Goal: Transaction & Acquisition: Purchase product/service

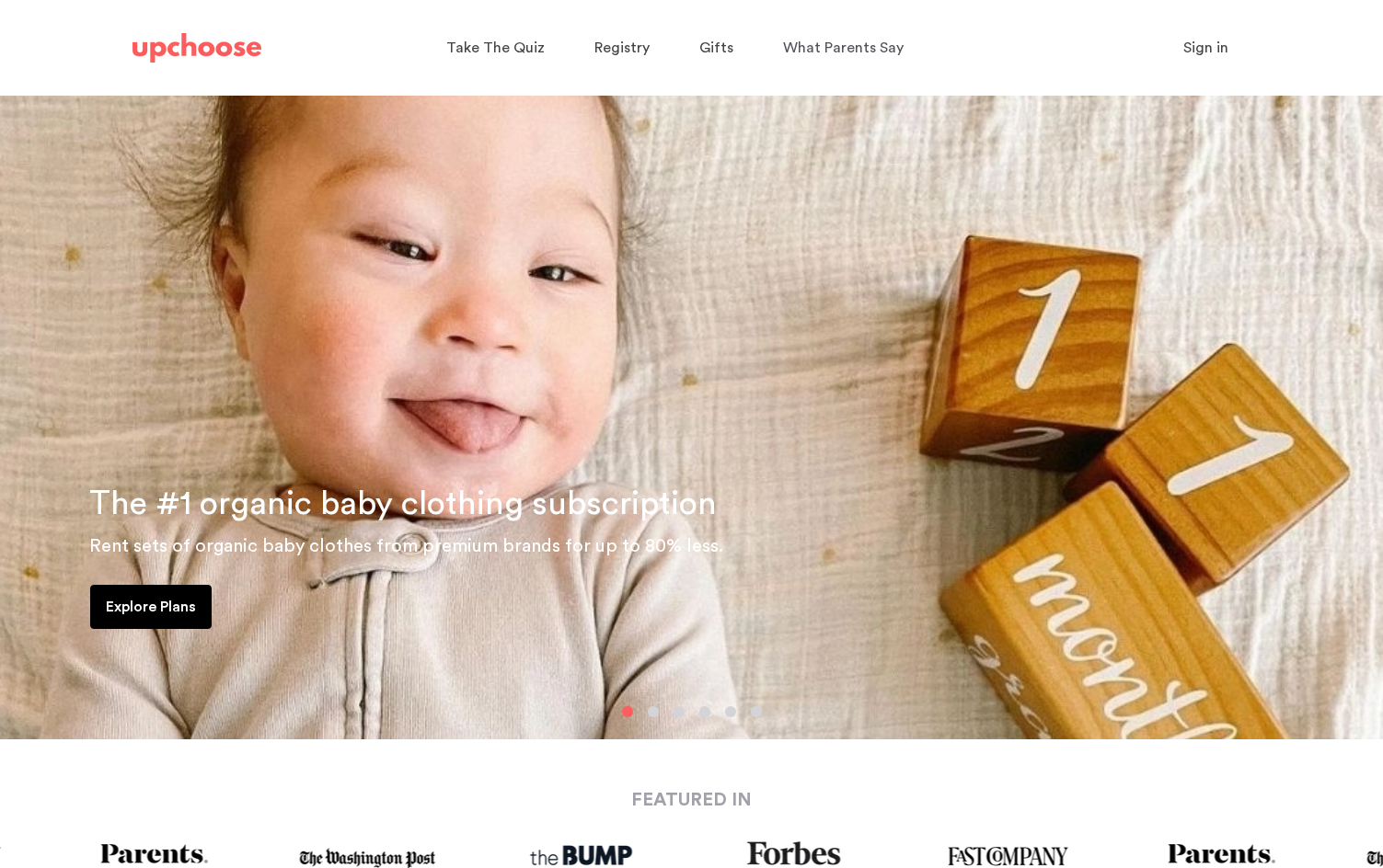
scroll to position [92, 0]
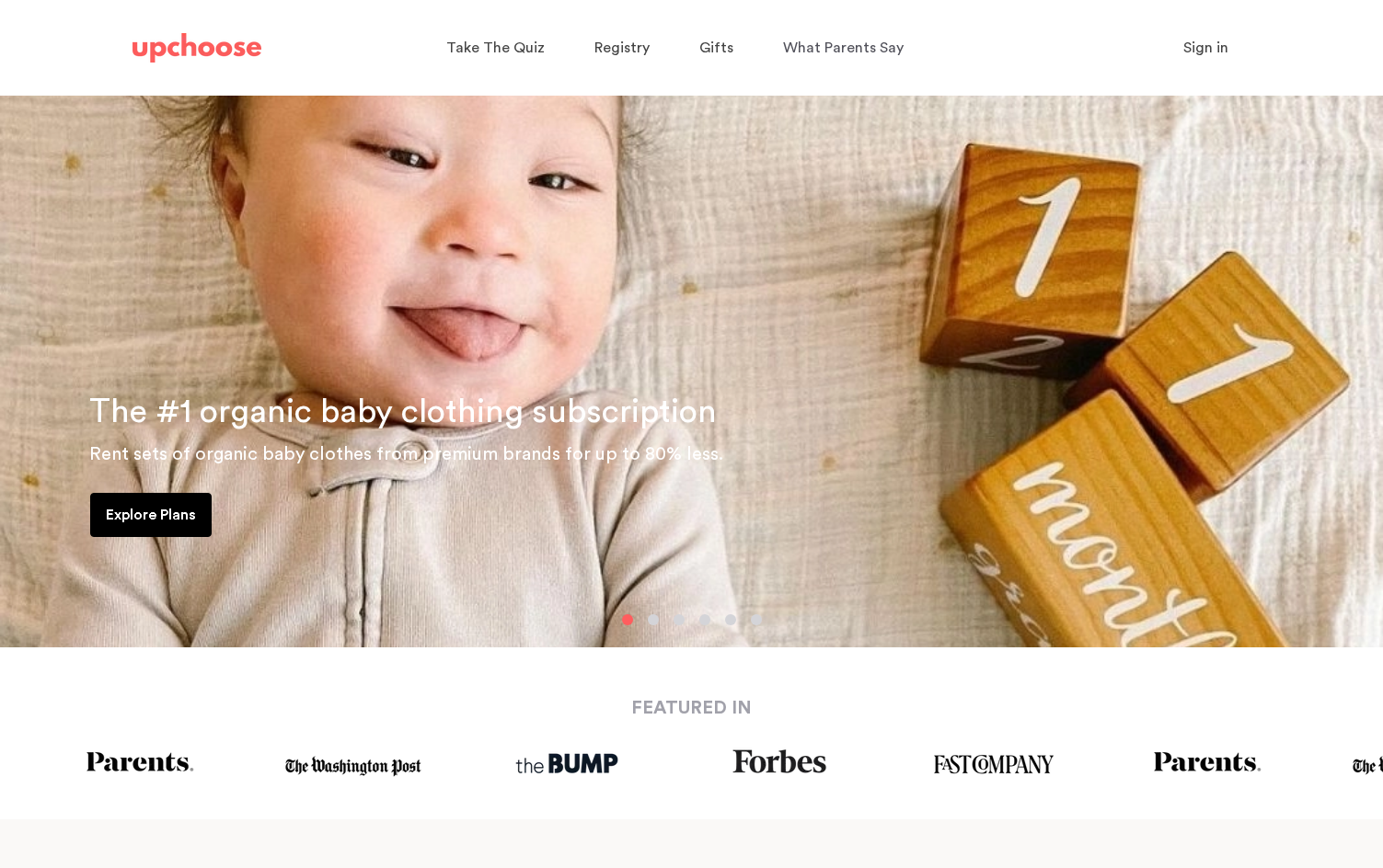
click at [168, 512] on p "Explore Plans" at bounding box center [150, 515] width 90 height 22
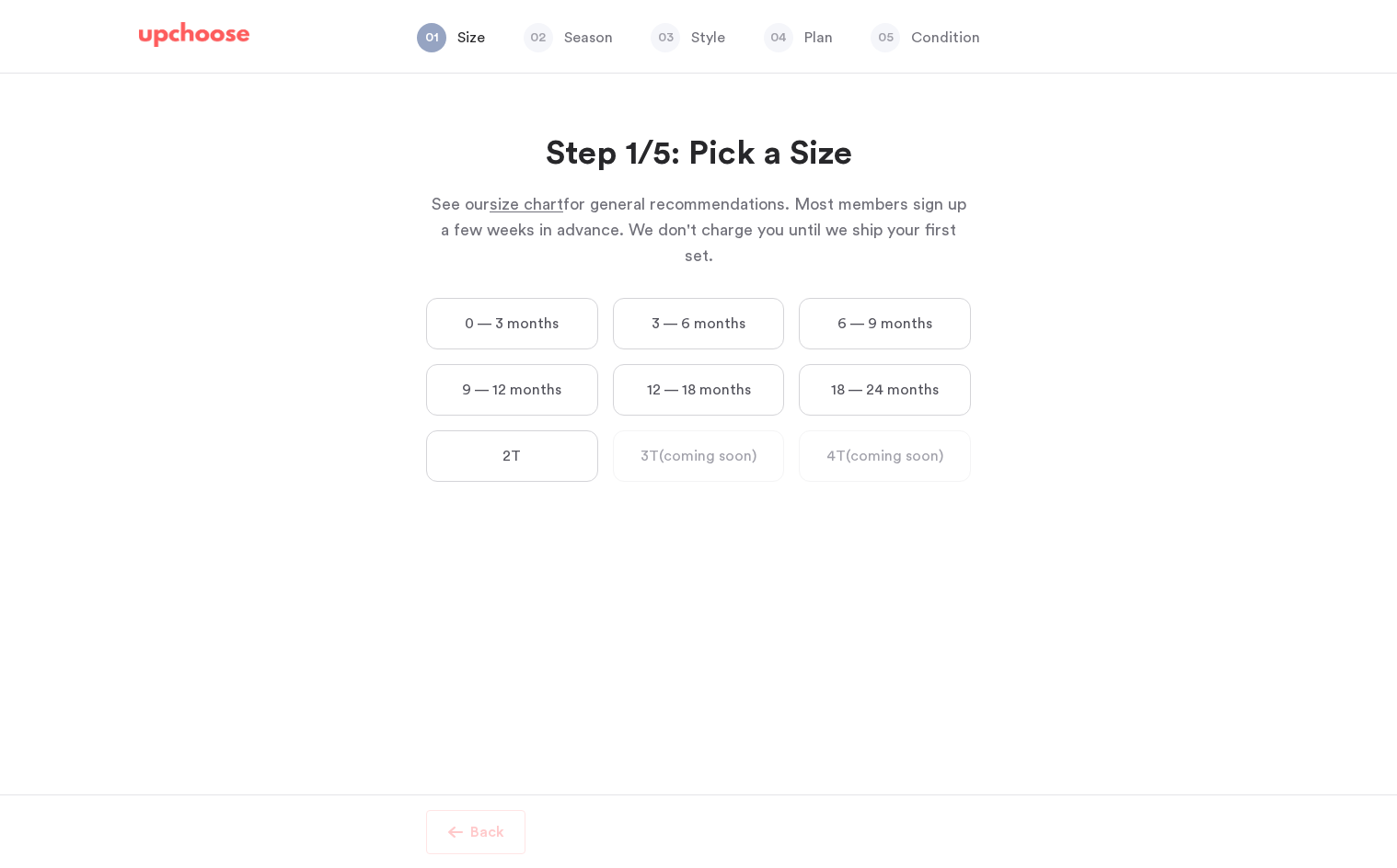
click at [548, 298] on label "0 — 3 months" at bounding box center [512, 323] width 172 height 51
click at [0, 0] on months "0 — 3 months" at bounding box center [0, 0] width 0 height 0
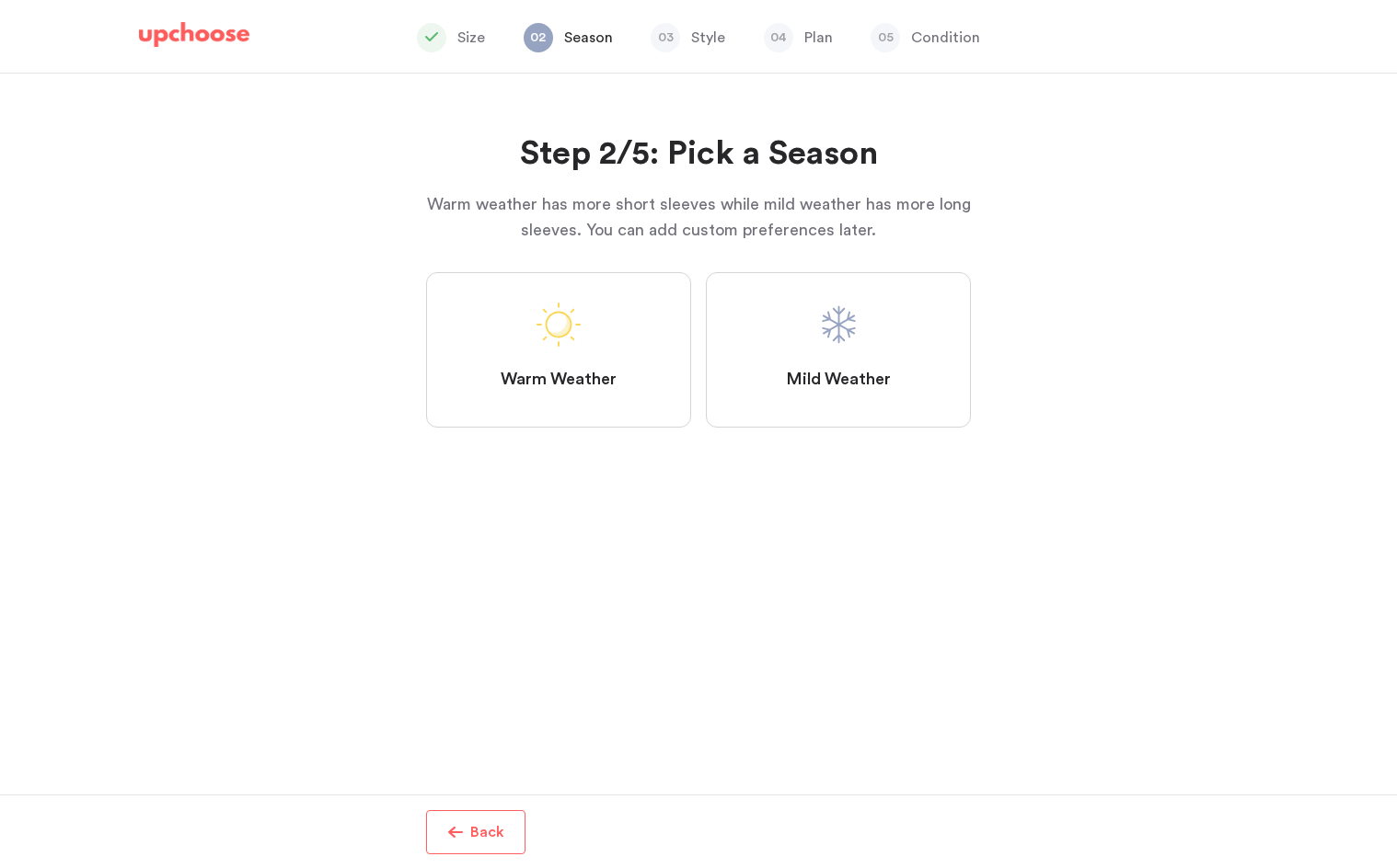
click at [898, 359] on label "Mild Weather" at bounding box center [838, 349] width 265 height 155
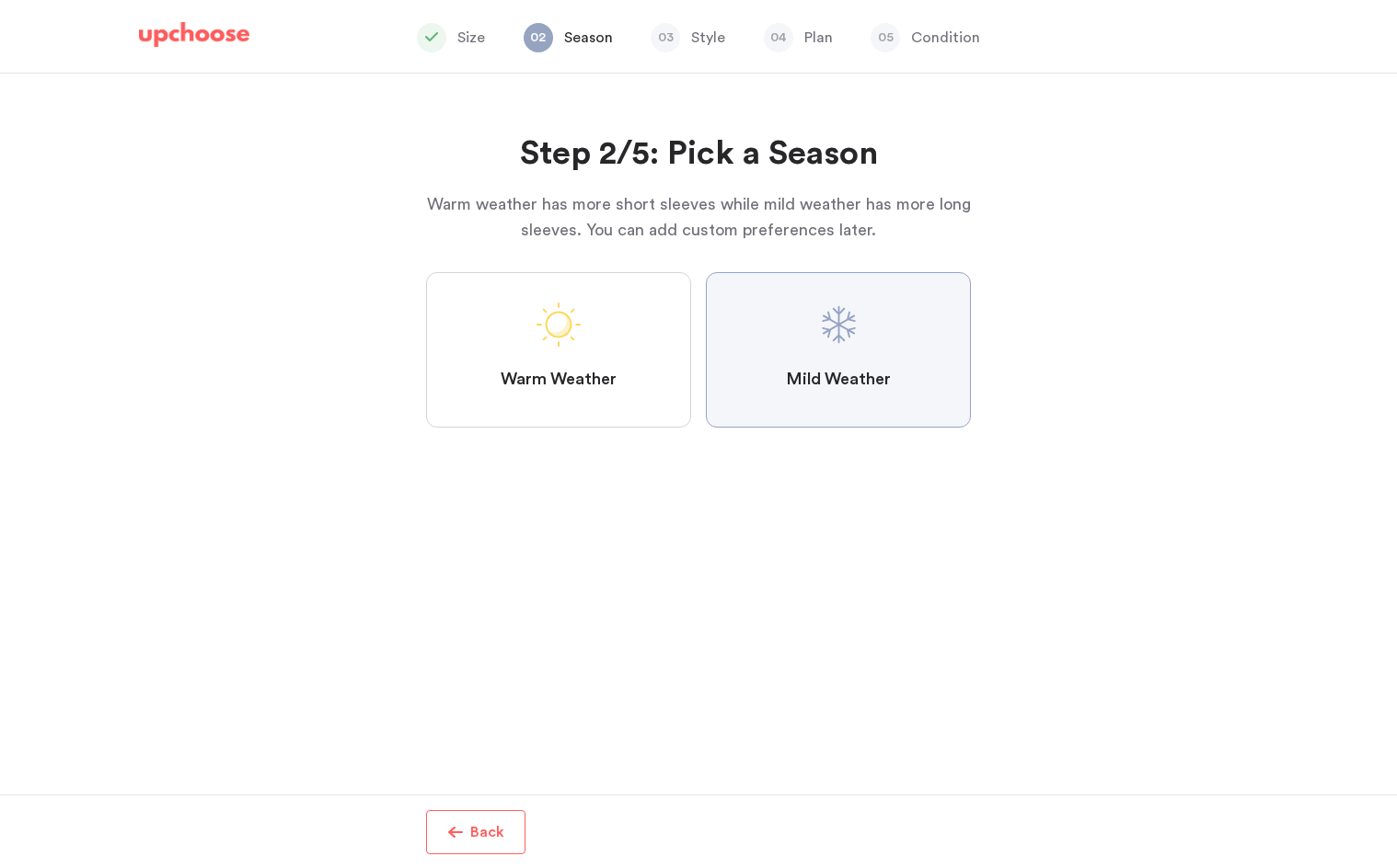
click at [0, 0] on Weather "Mild Weather" at bounding box center [0, 0] width 0 height 0
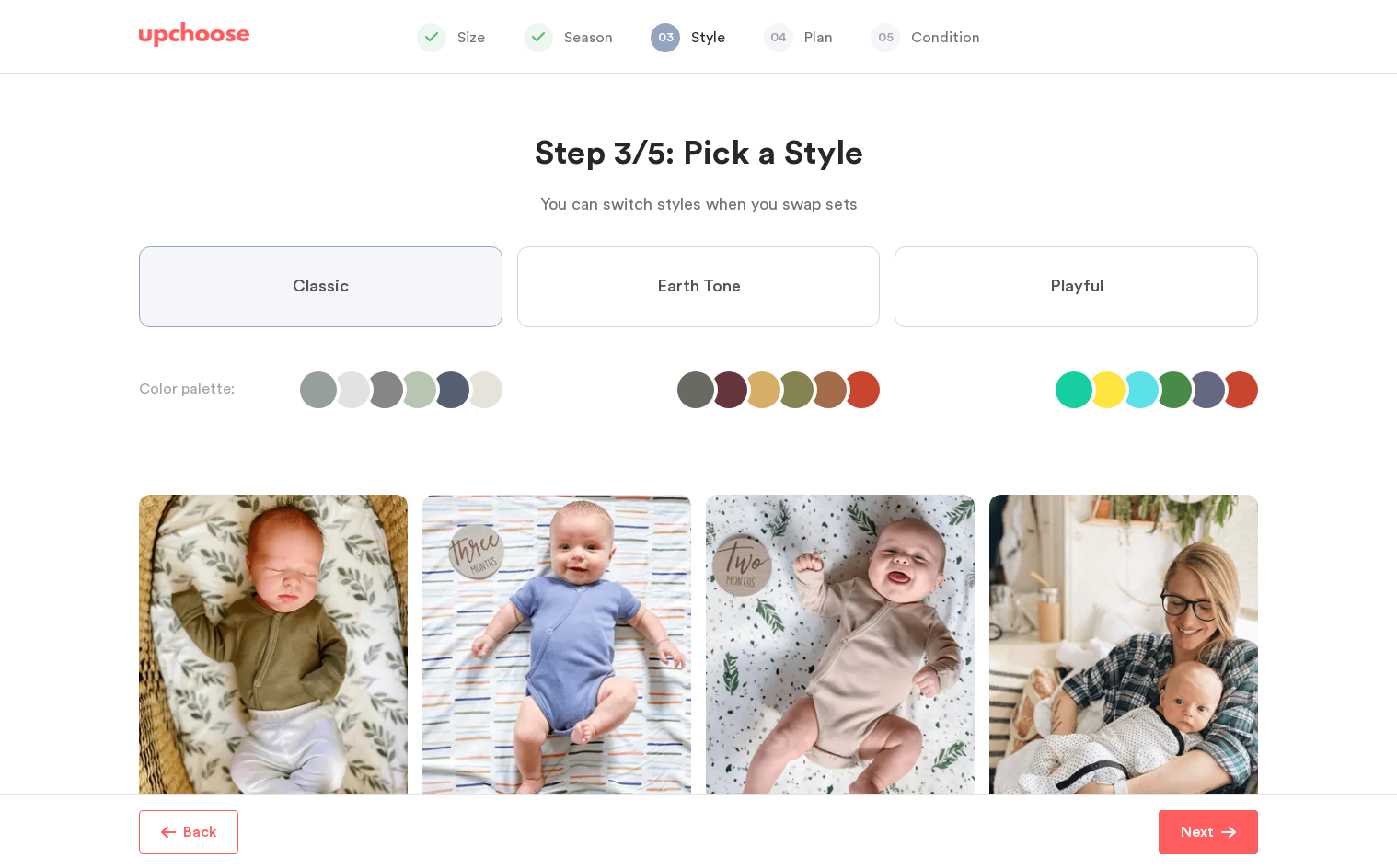
click at [560, 286] on label "Earth Tone" at bounding box center [698, 286] width 363 height 81
click at [0, 0] on Tone "Earth Tone" at bounding box center [0, 0] width 0 height 0
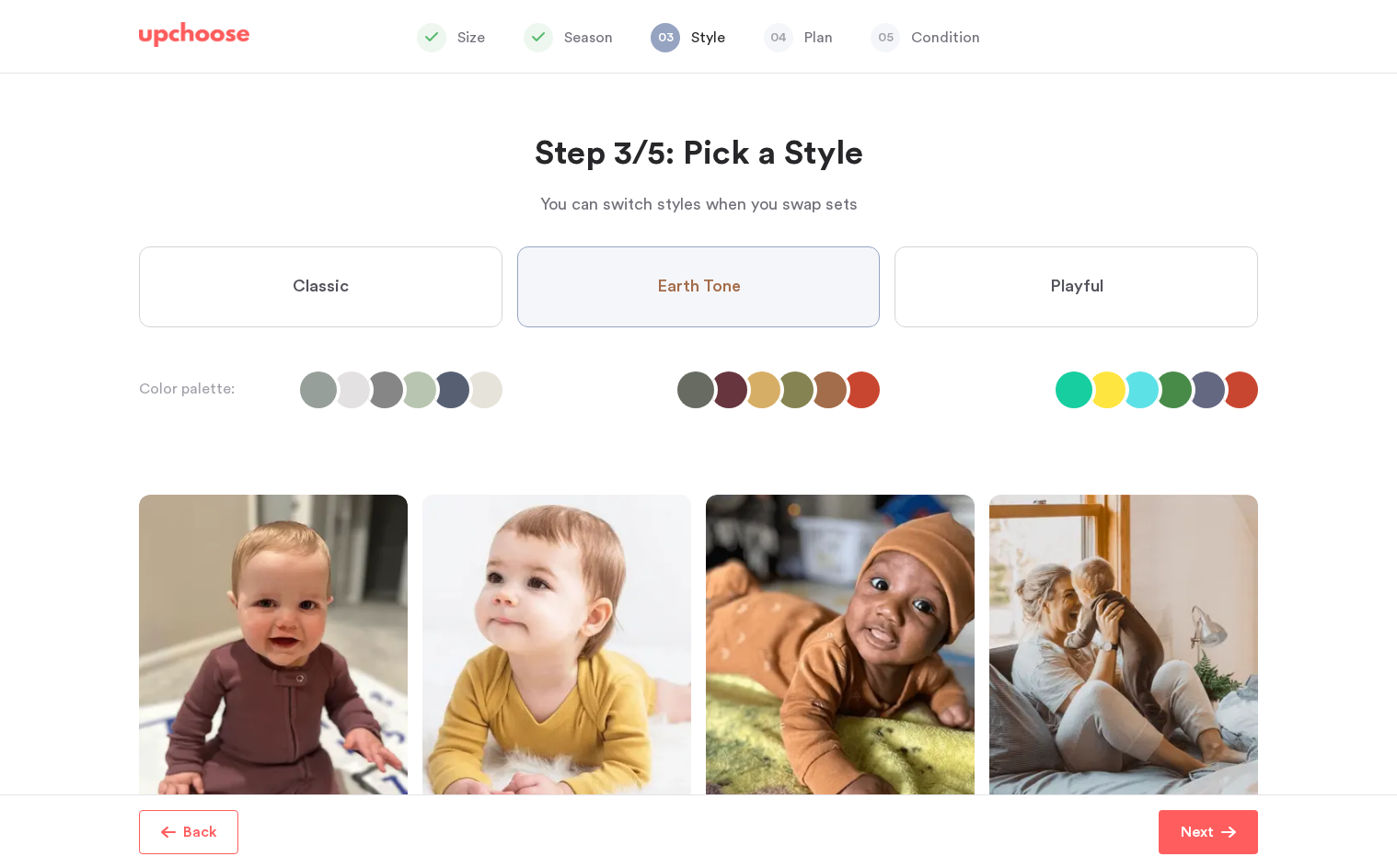
click at [394, 291] on label "Classic" at bounding box center [320, 286] width 363 height 81
click at [0, 0] on input "Classic" at bounding box center [0, 0] width 0 height 0
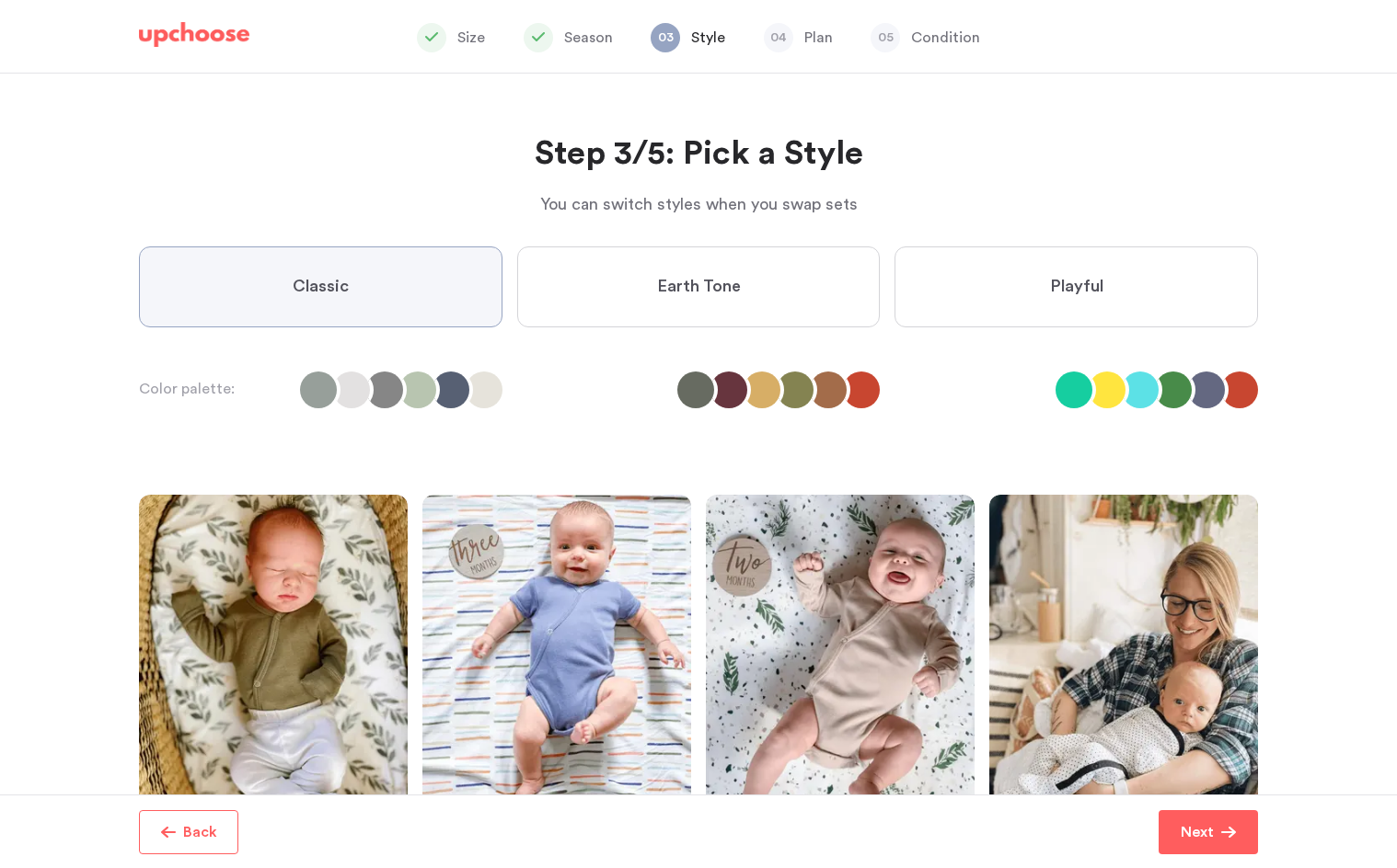
click at [1029, 304] on label "Playful" at bounding box center [1076, 286] width 363 height 81
click at [0, 0] on input "Playful" at bounding box center [0, 0] width 0 height 0
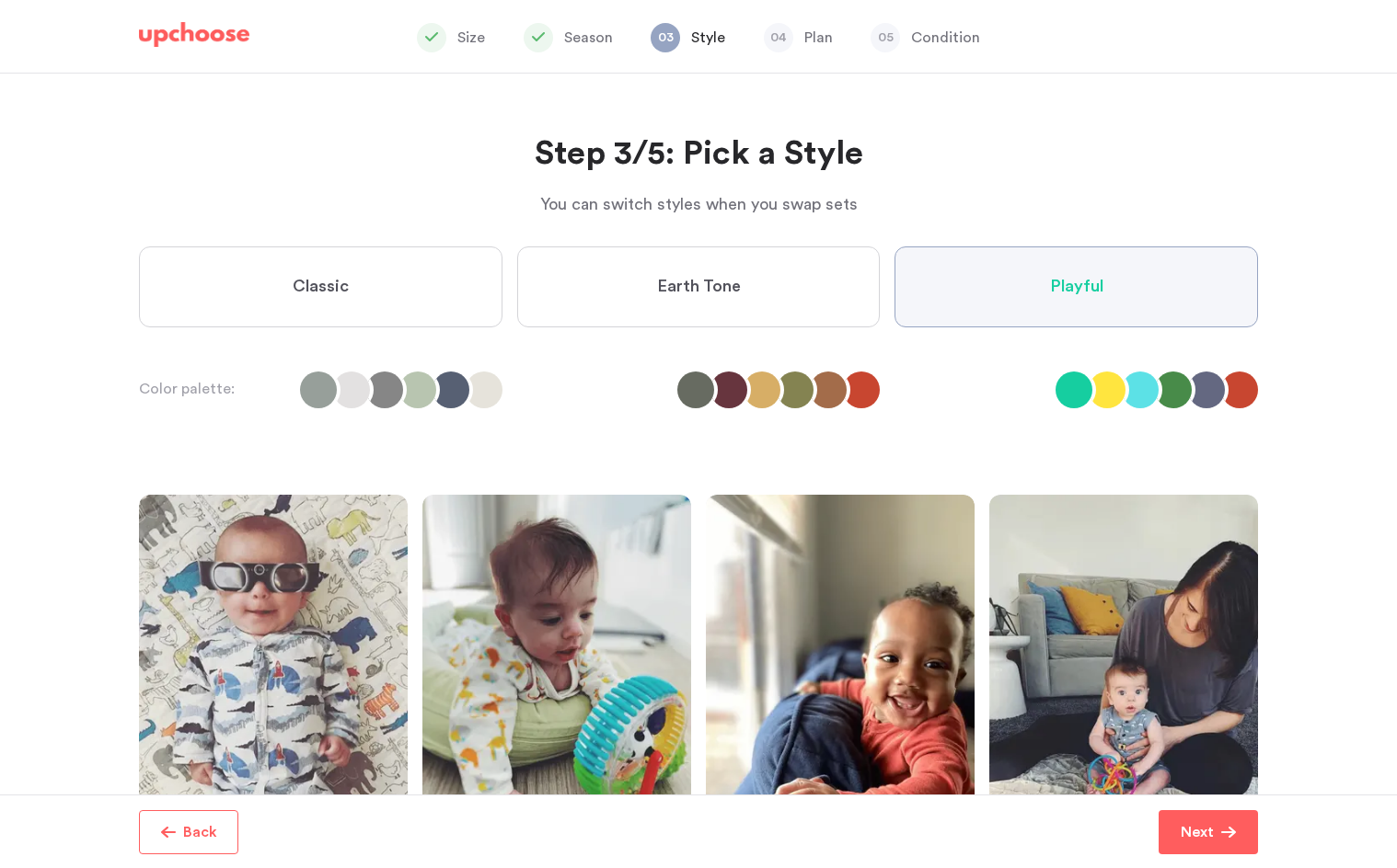
click at [358, 292] on label "Classic" at bounding box center [320, 286] width 363 height 81
click at [0, 0] on input "Classic" at bounding box center [0, 0] width 0 height 0
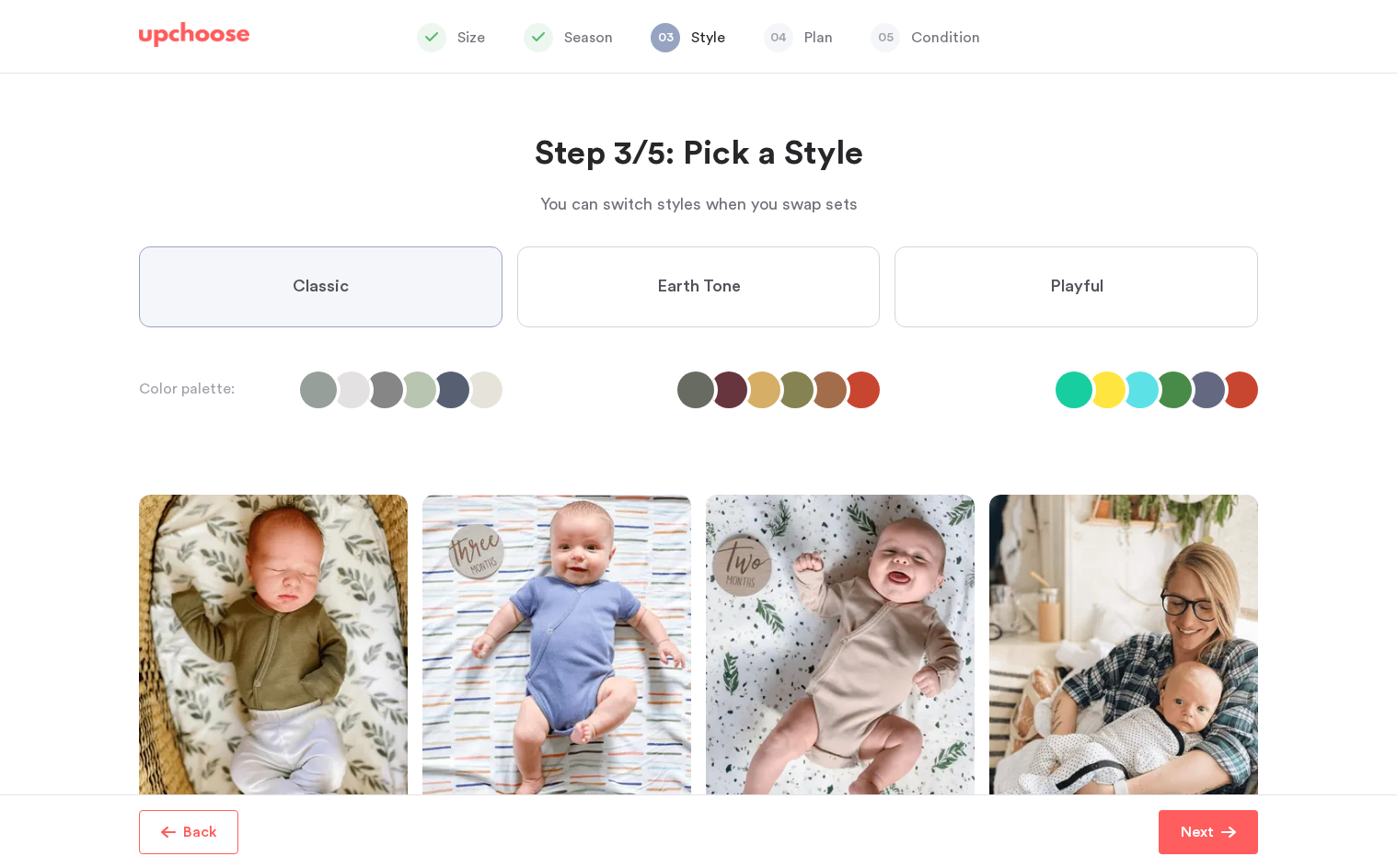
click at [369, 395] on li at bounding box center [352, 390] width 37 height 37
click at [829, 386] on li at bounding box center [829, 390] width 37 height 37
click at [1063, 298] on label "Playful" at bounding box center [1076, 286] width 363 height 81
click at [0, 0] on input "Playful" at bounding box center [0, 0] width 0 height 0
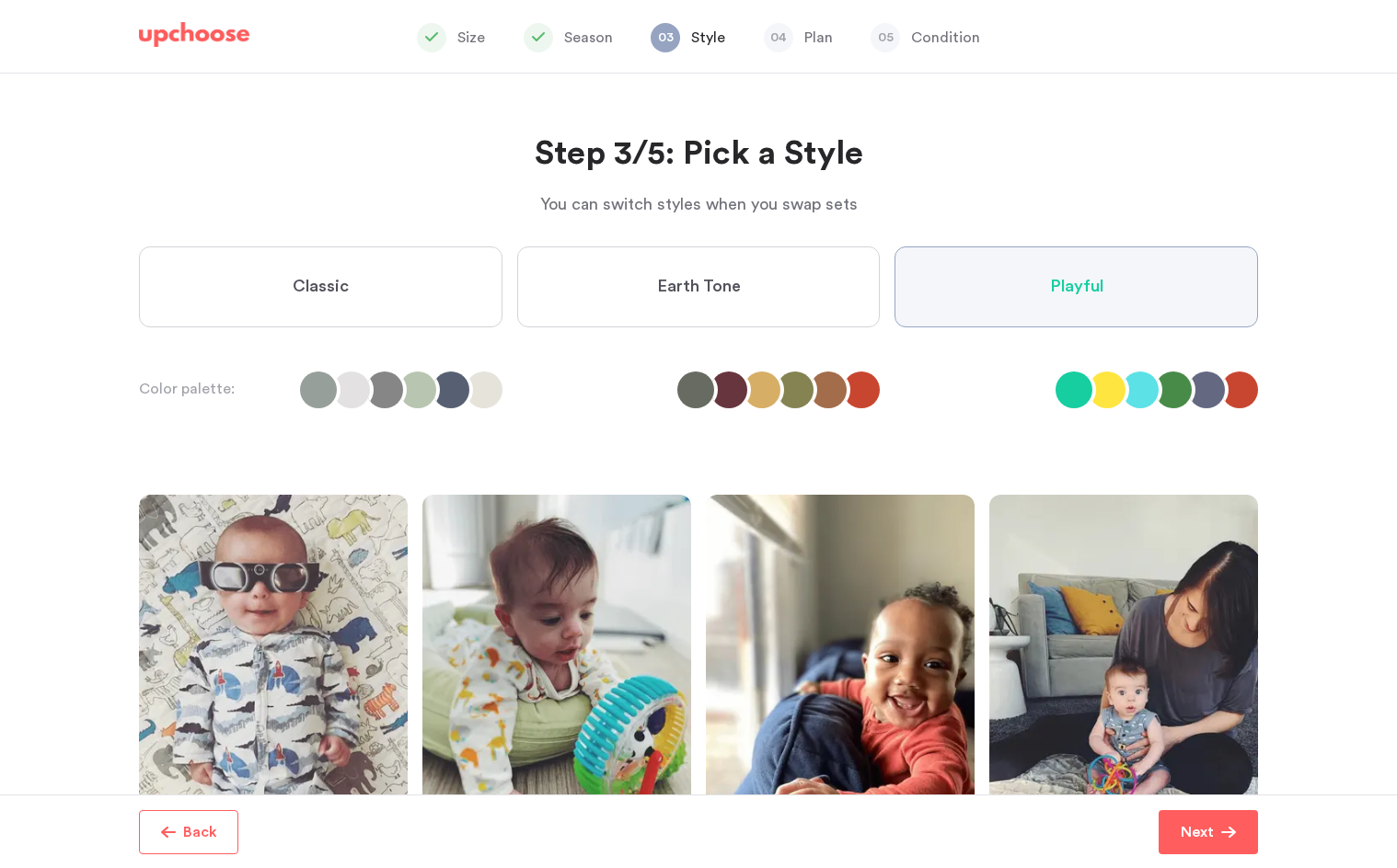
click at [654, 294] on label "Earth Tone" at bounding box center [698, 286] width 363 height 81
click at [0, 0] on Tone "Earth Tone" at bounding box center [0, 0] width 0 height 0
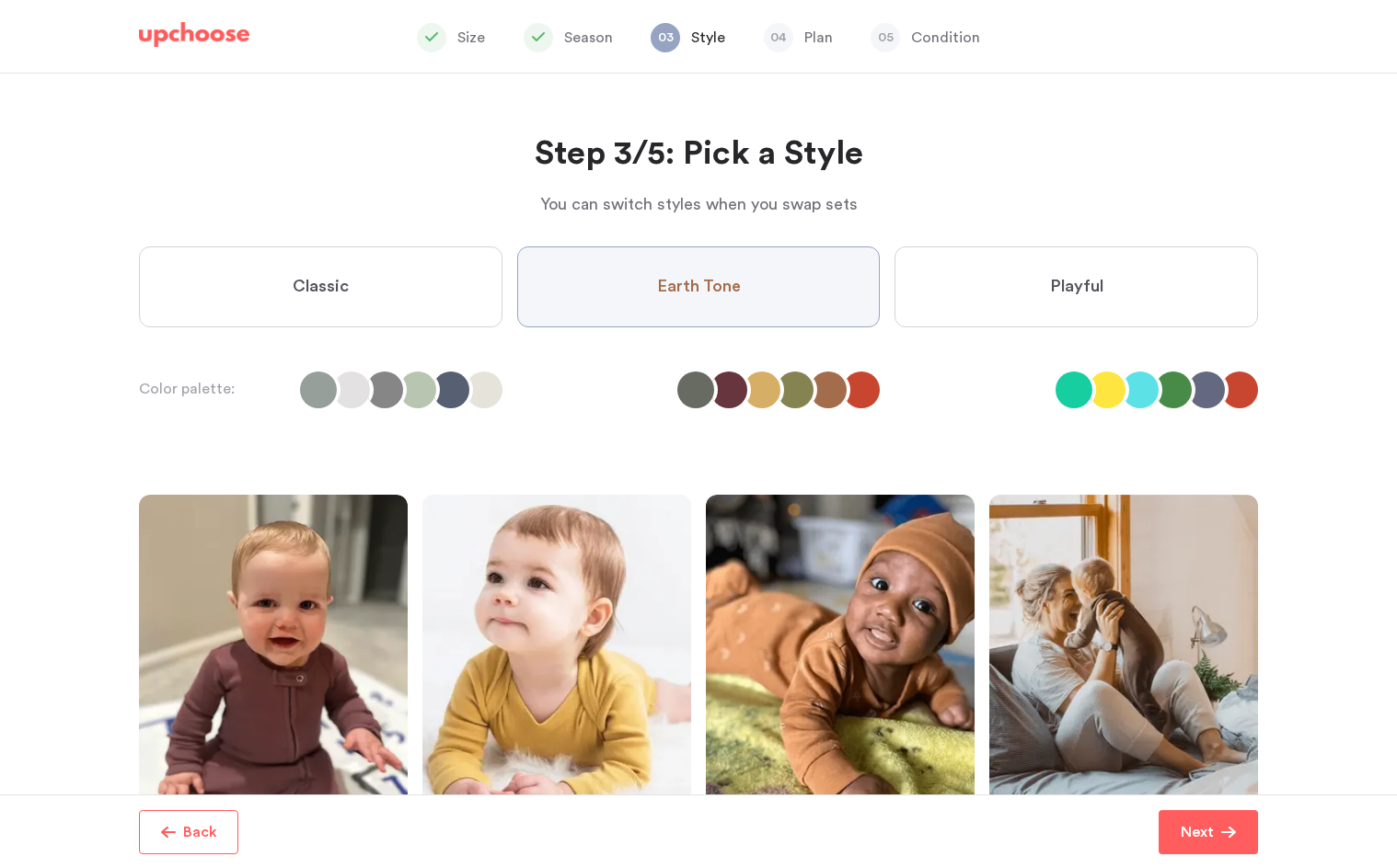
click at [421, 280] on label "Classic" at bounding box center [320, 286] width 363 height 81
click at [0, 0] on input "Classic" at bounding box center [0, 0] width 0 height 0
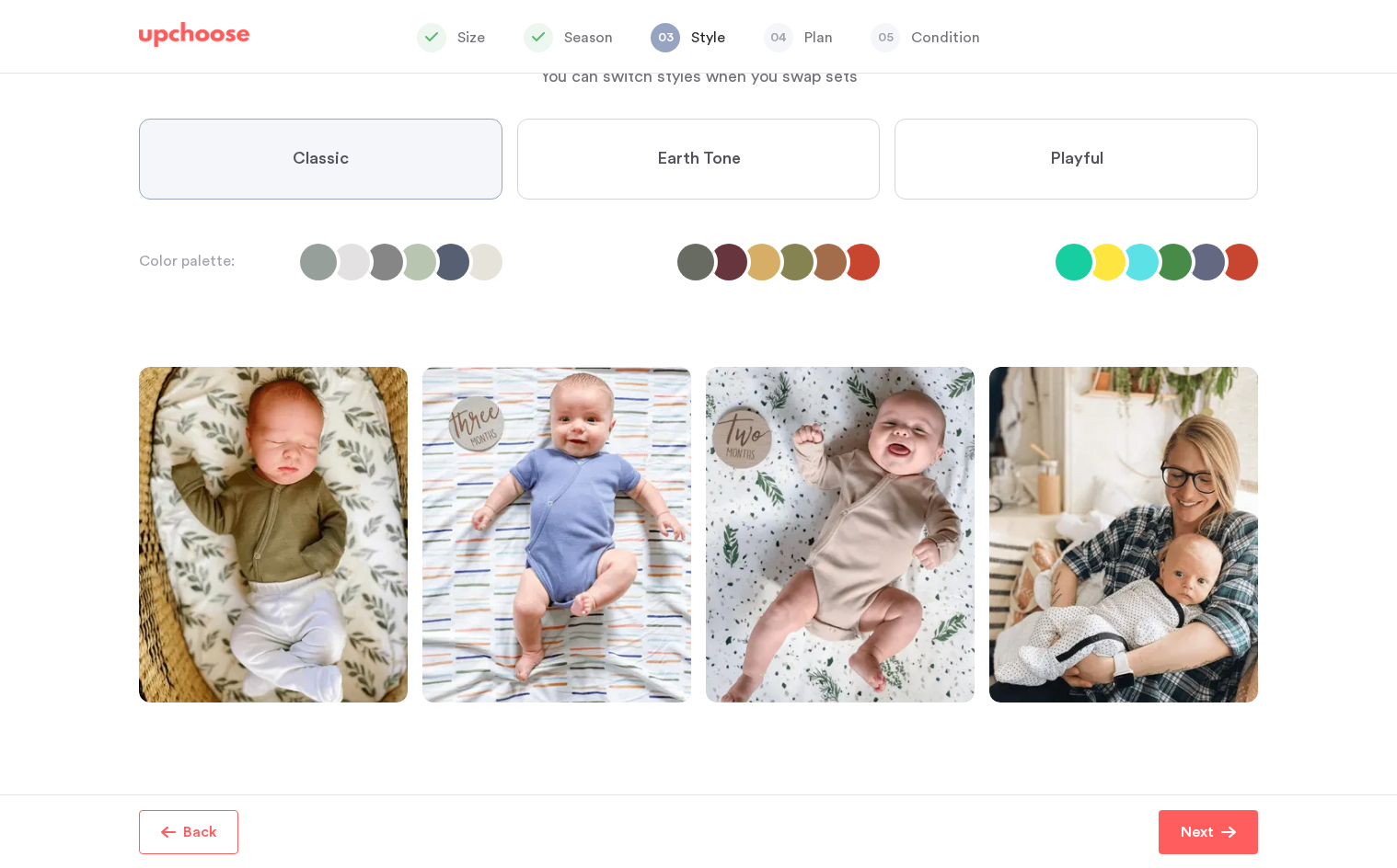
scroll to position [194, 0]
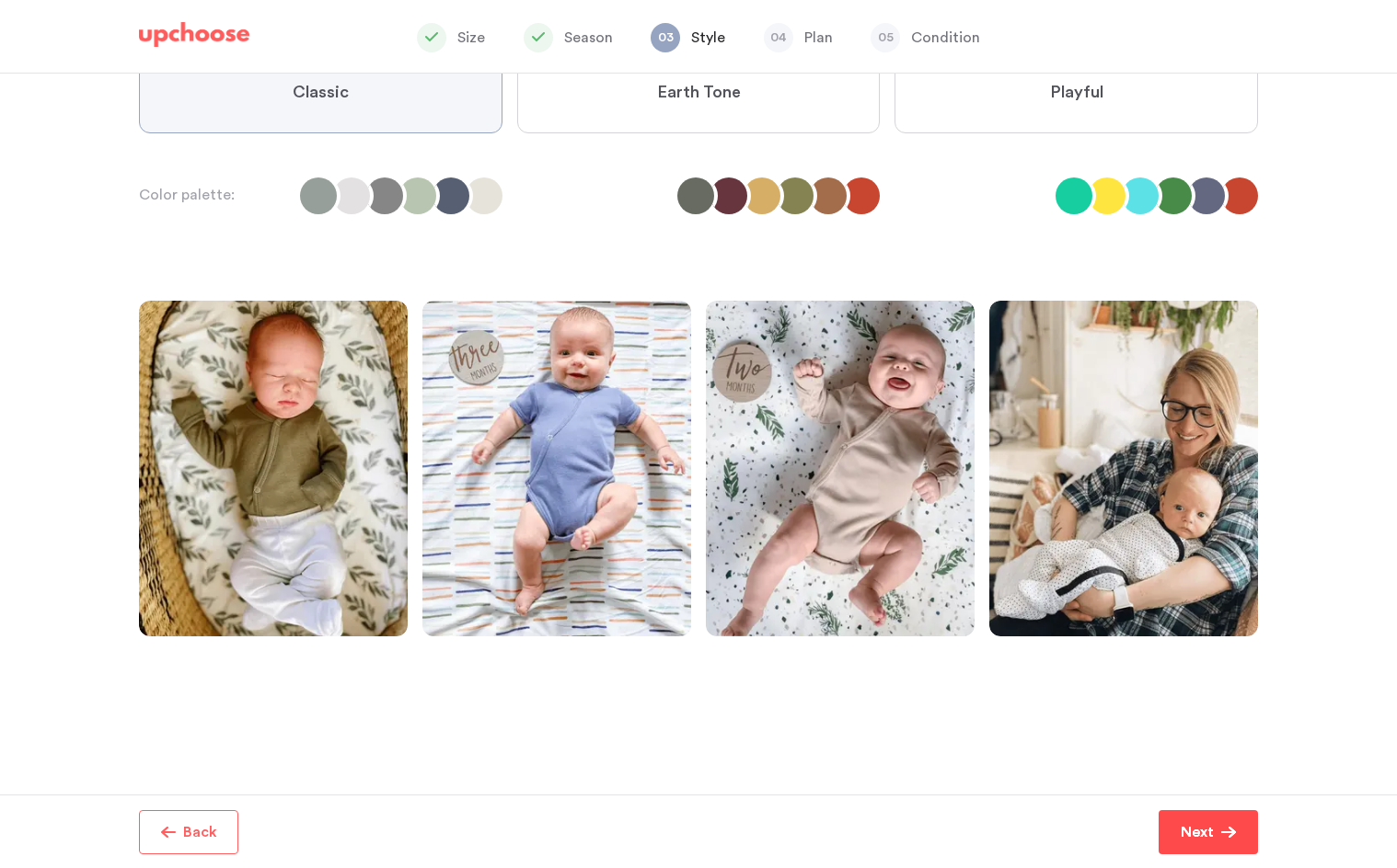
click at [1221, 835] on span "button" at bounding box center [1228, 832] width 15 height 15
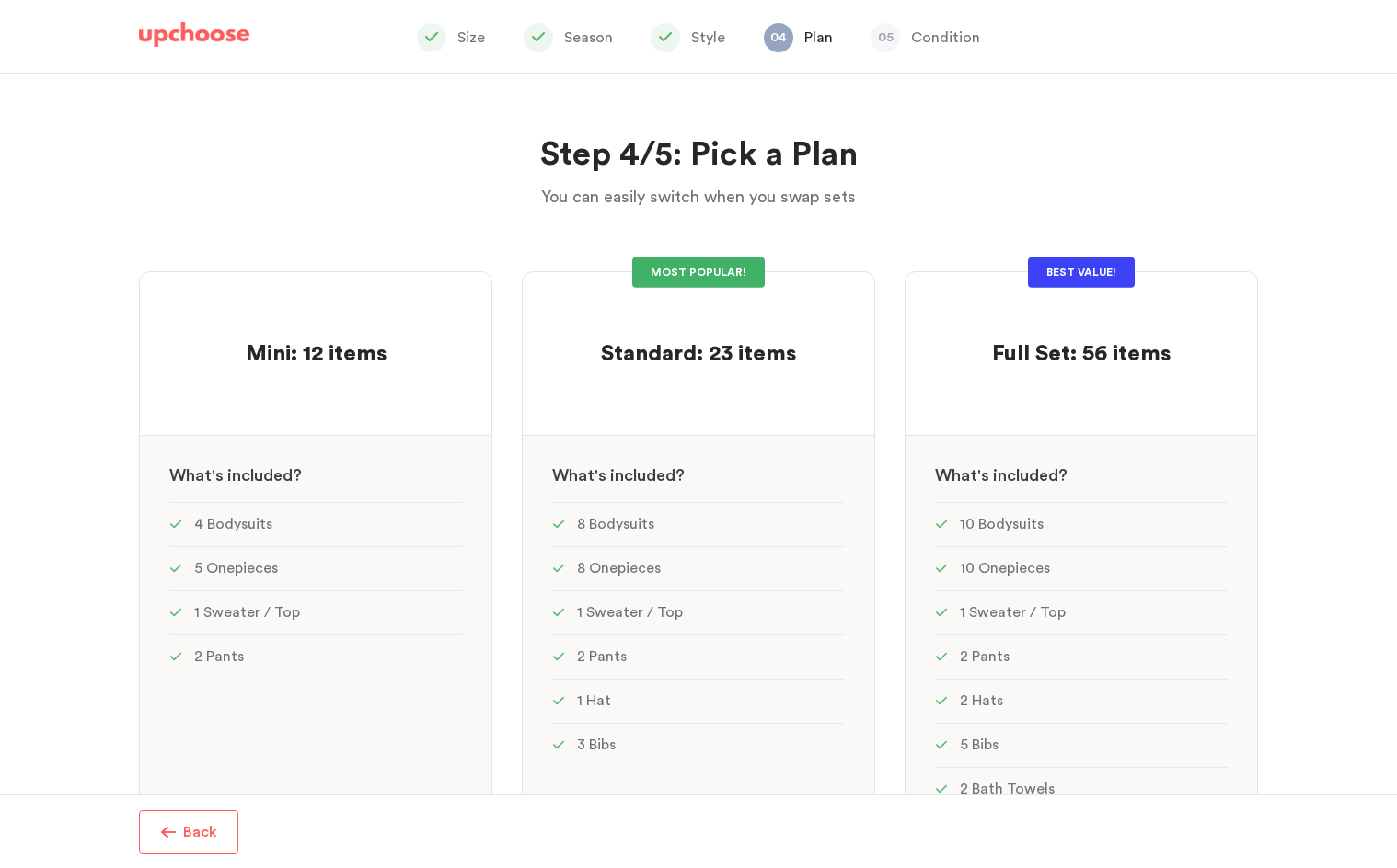
click at [175, 830] on span "button" at bounding box center [168, 832] width 15 height 15
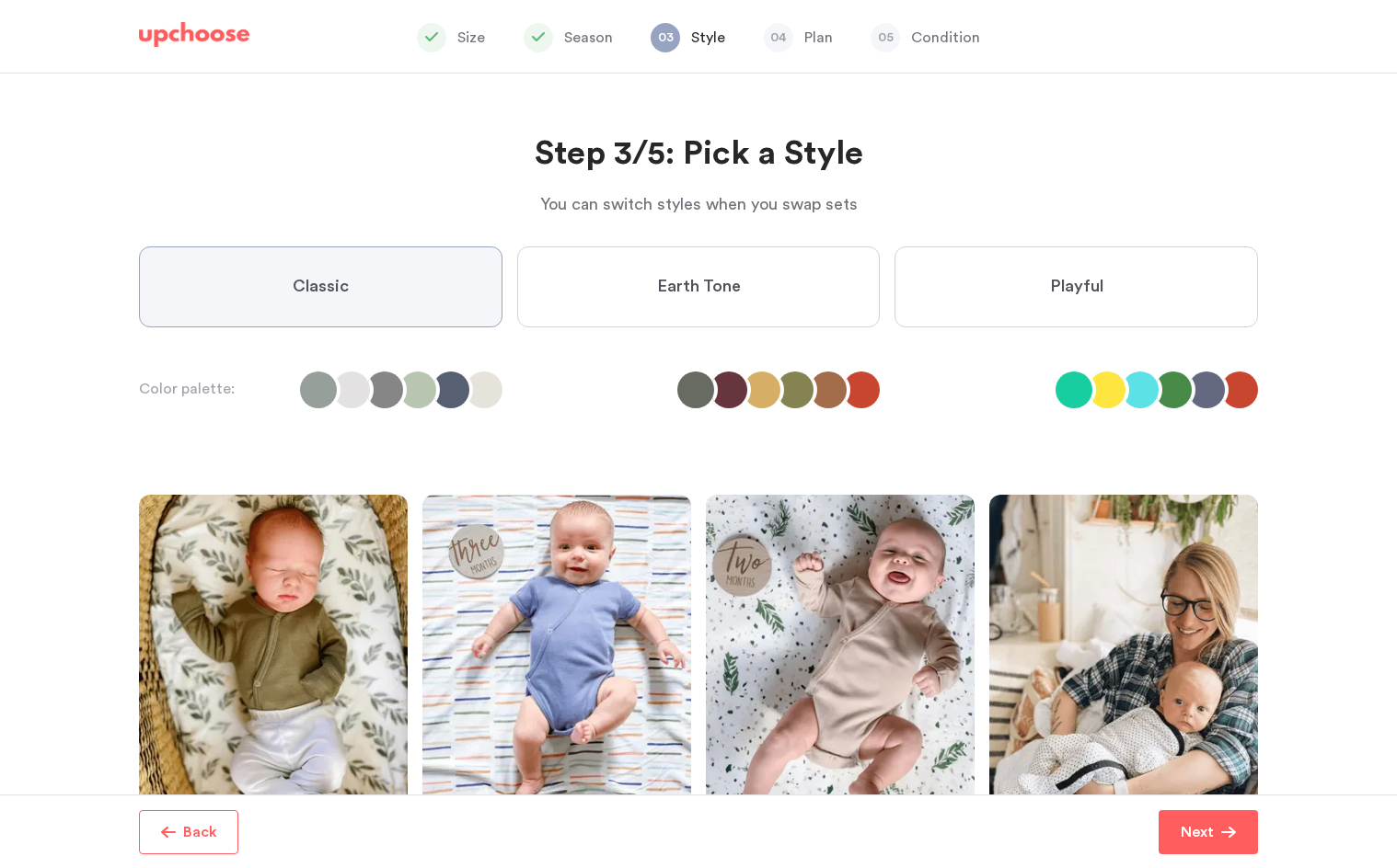
click at [785, 297] on label "Earth Tone" at bounding box center [698, 286] width 363 height 81
click at [0, 0] on Tone "Earth Tone" at bounding box center [0, 0] width 0 height 0
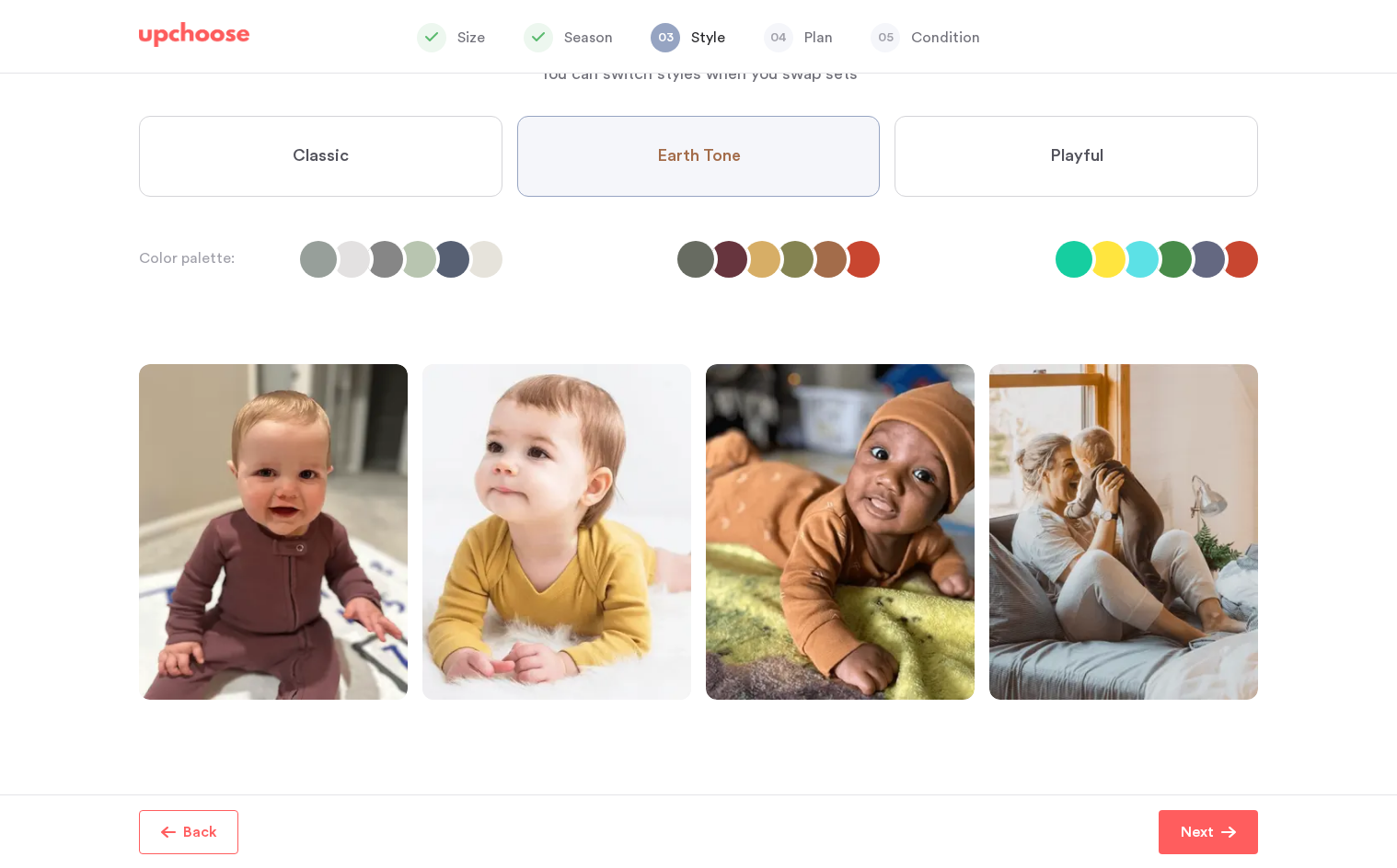
scroll to position [102, 0]
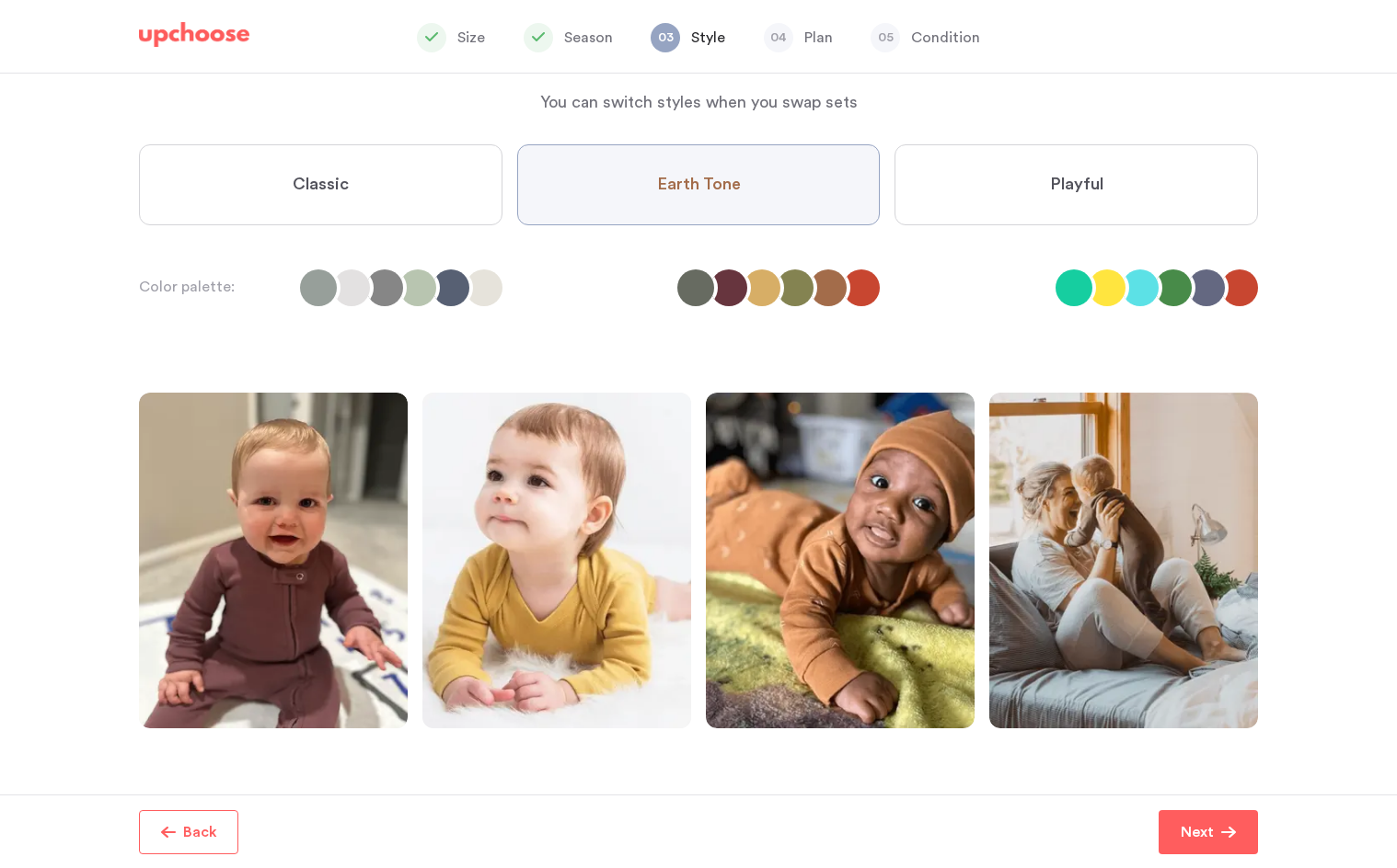
click at [324, 180] on span "Classic" at bounding box center [320, 185] width 56 height 22
click at [0, 0] on input "Classic" at bounding box center [0, 0] width 0 height 0
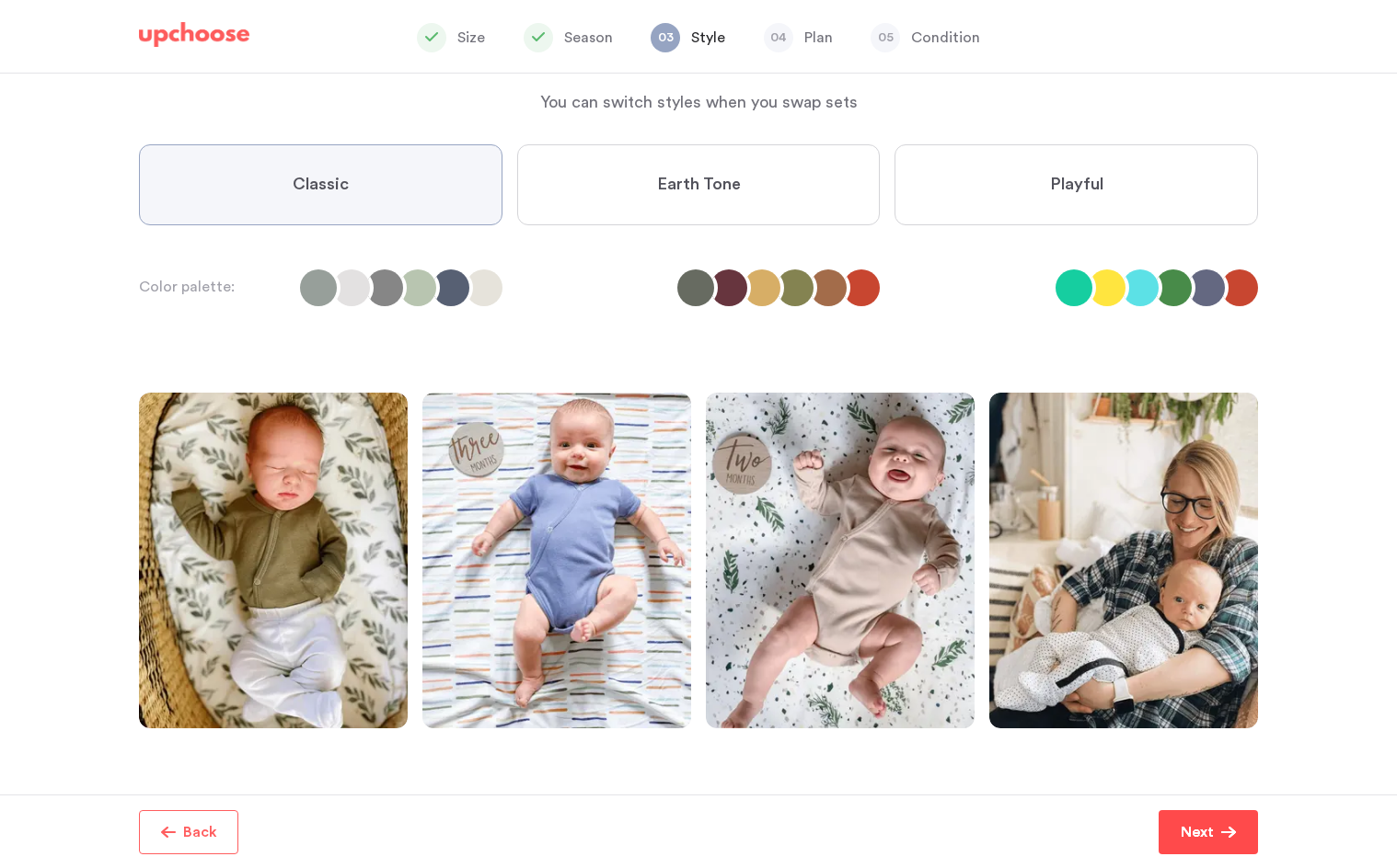
click at [1206, 825] on p "Next" at bounding box center [1197, 833] width 33 height 22
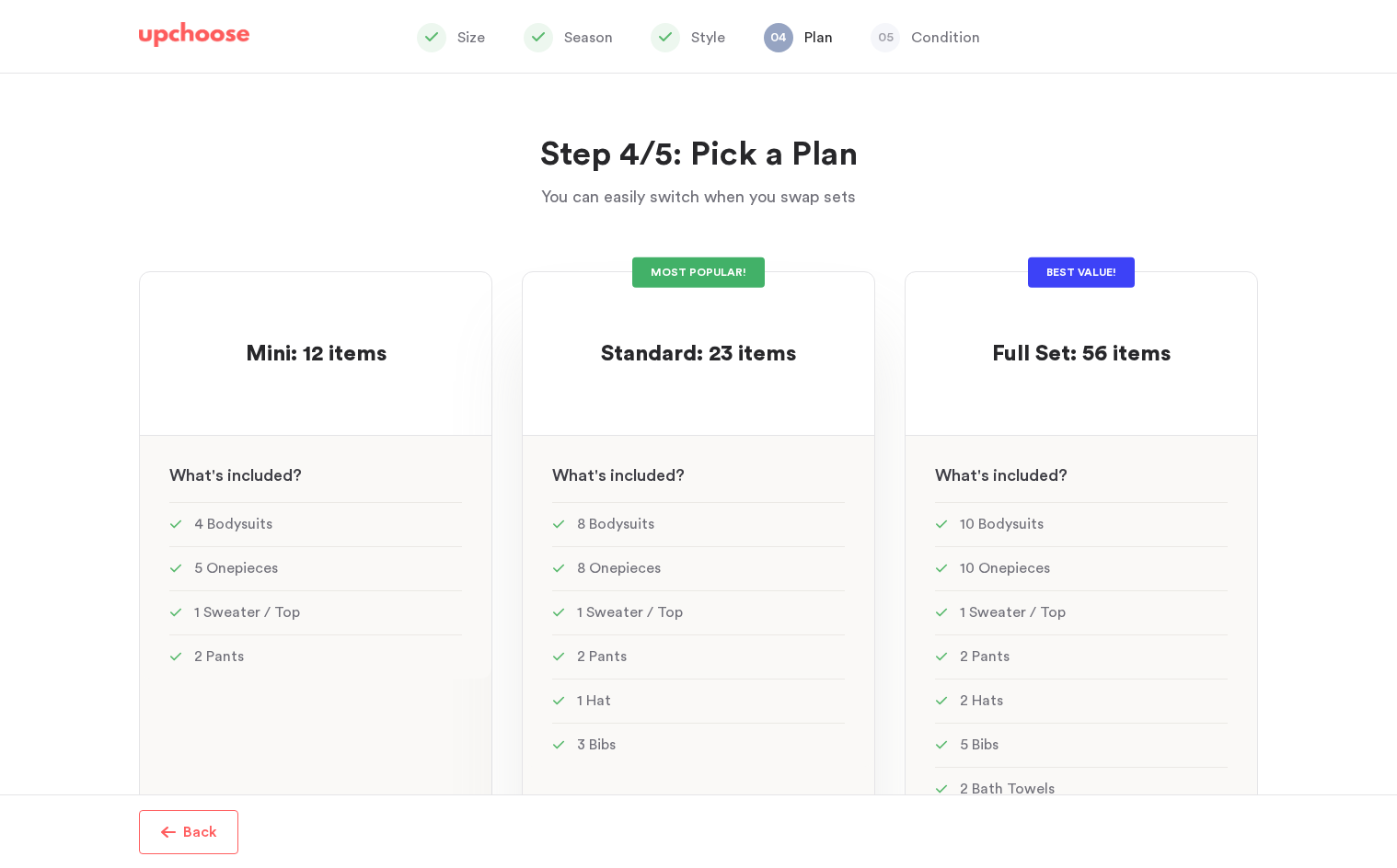
click at [709, 364] on span "Standard: 23 items" at bounding box center [698, 354] width 195 height 22
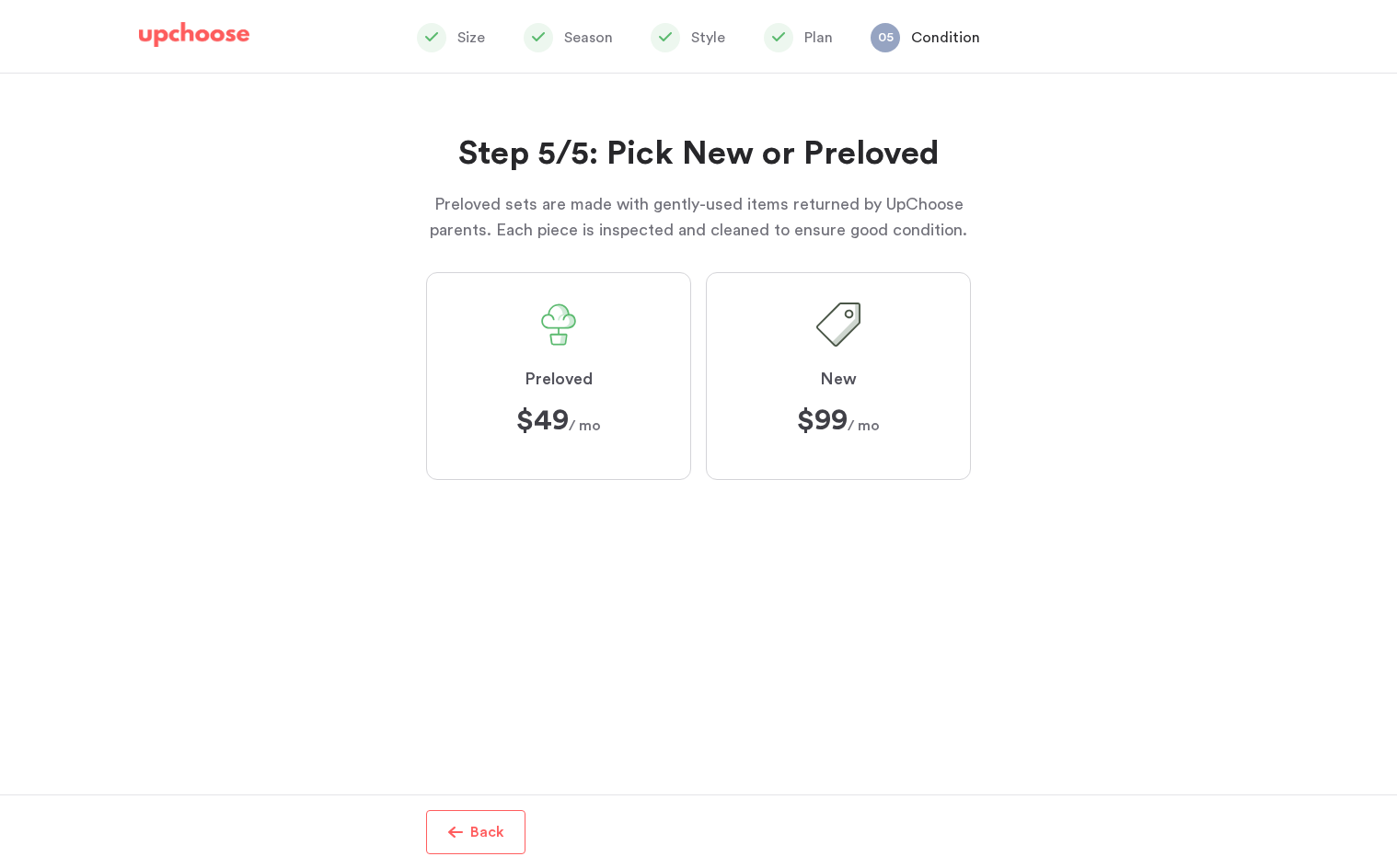
click at [616, 393] on label "Preloved $49 $49 / mo" at bounding box center [558, 376] width 265 height 208
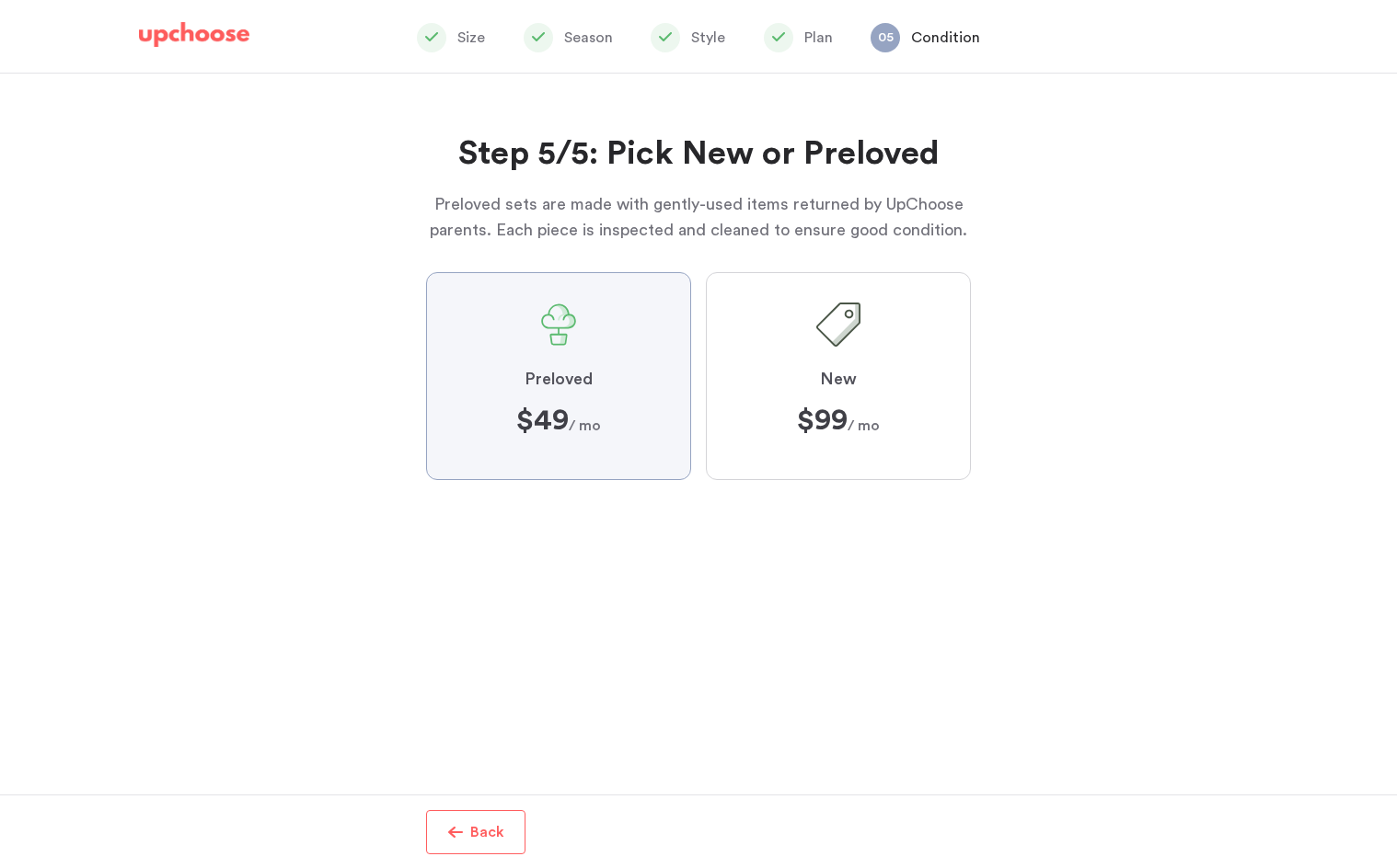
click at [0, 0] on input "Preloved $49 $49 / mo" at bounding box center [0, 0] width 0 height 0
